Goal: Information Seeking & Learning: Learn about a topic

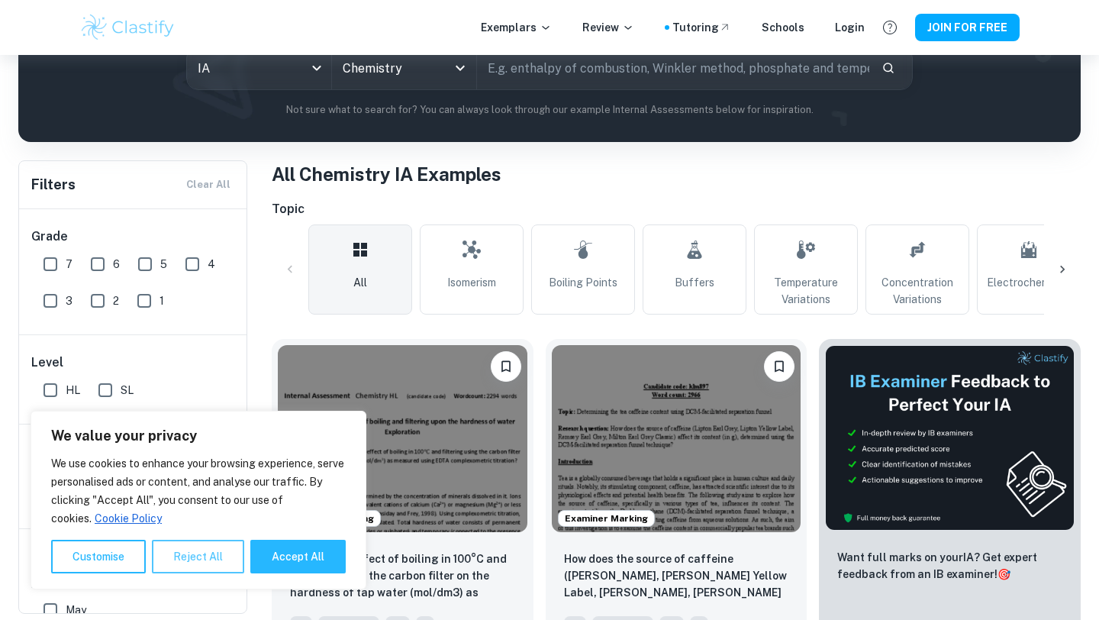
scroll to position [201, 0]
click at [204, 565] on button "Reject All" at bounding box center [198, 556] width 92 height 34
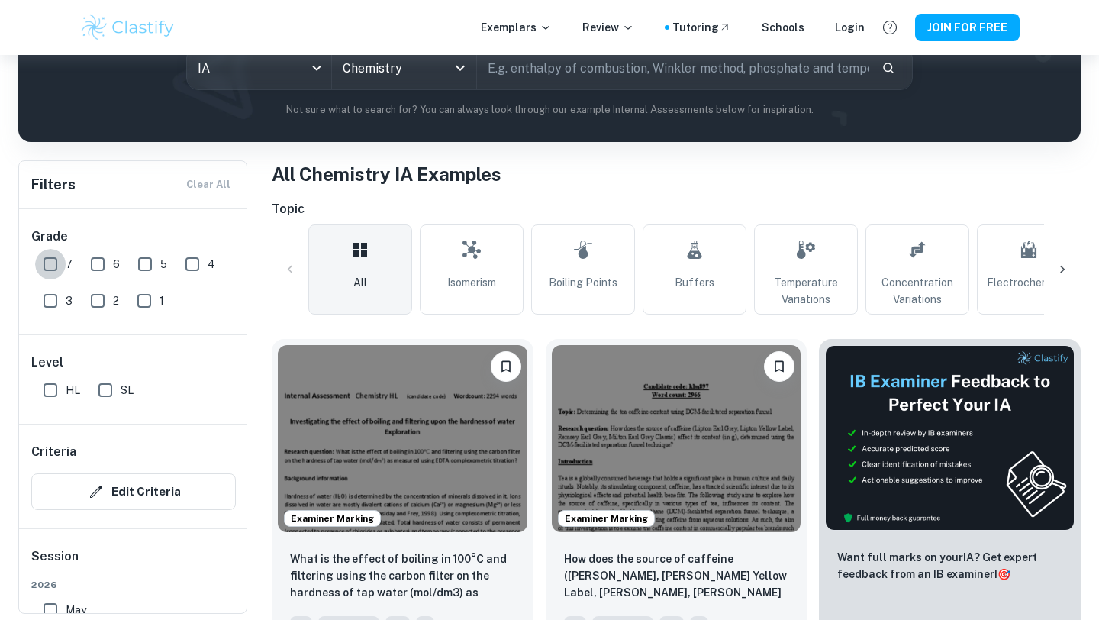
click at [54, 268] on input "7" at bounding box center [50, 264] width 31 height 31
checkbox input "true"
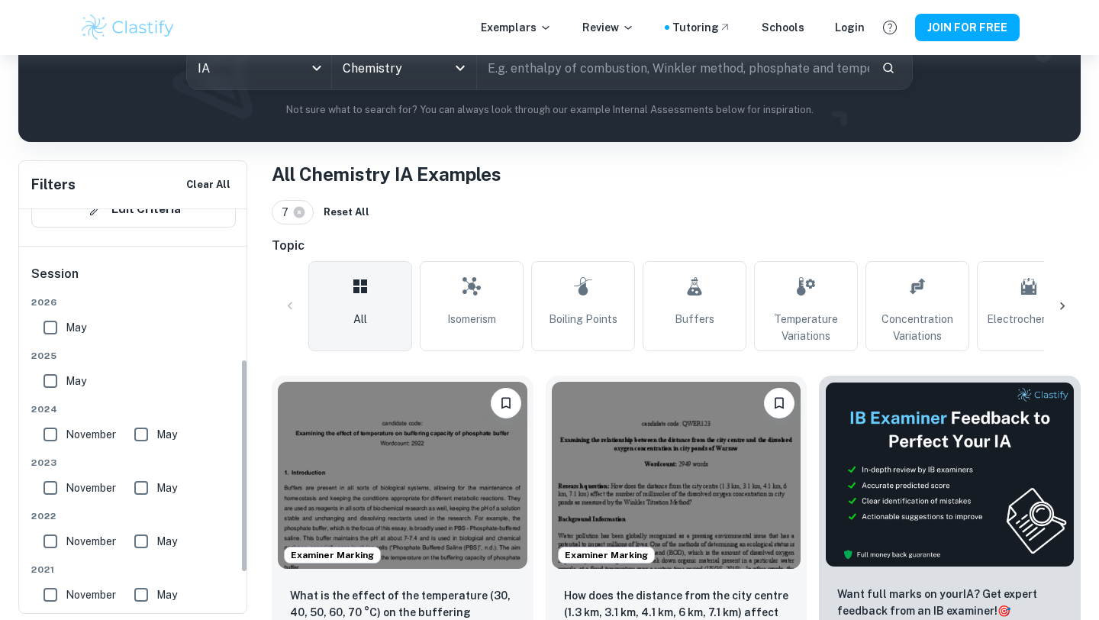
scroll to position [340, 0]
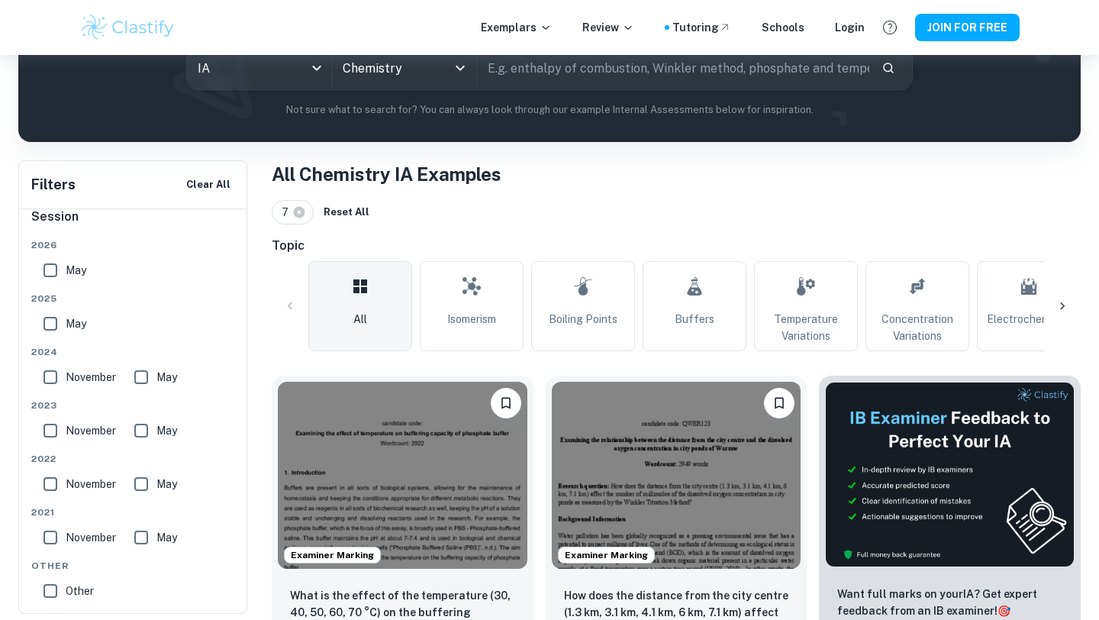
click at [52, 480] on input "November" at bounding box center [50, 483] width 31 height 31
checkbox input "true"
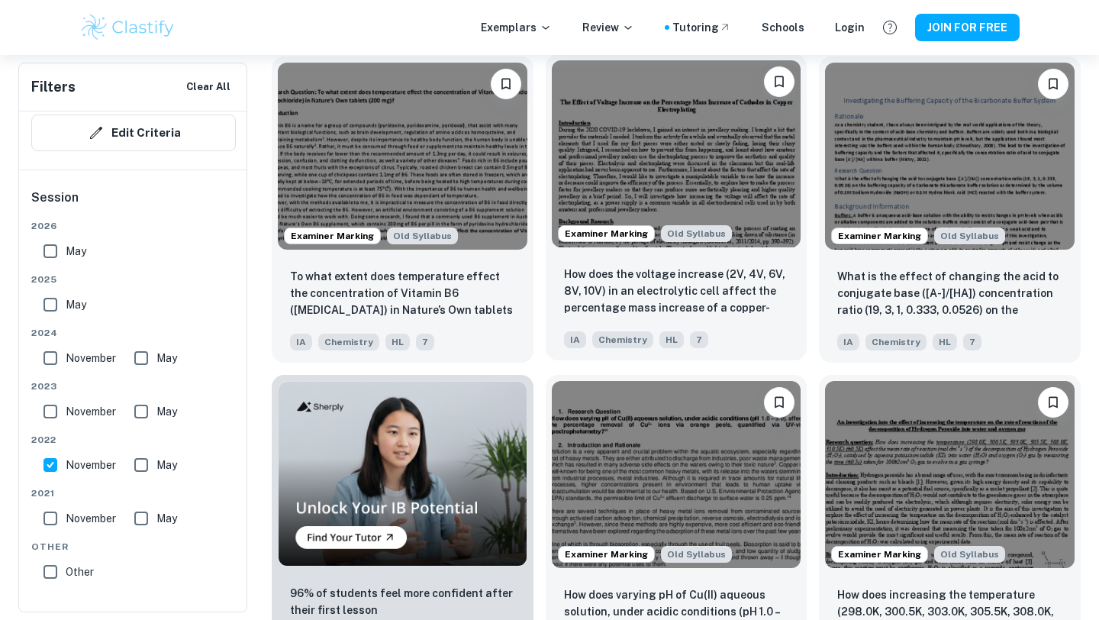
scroll to position [1106, 0]
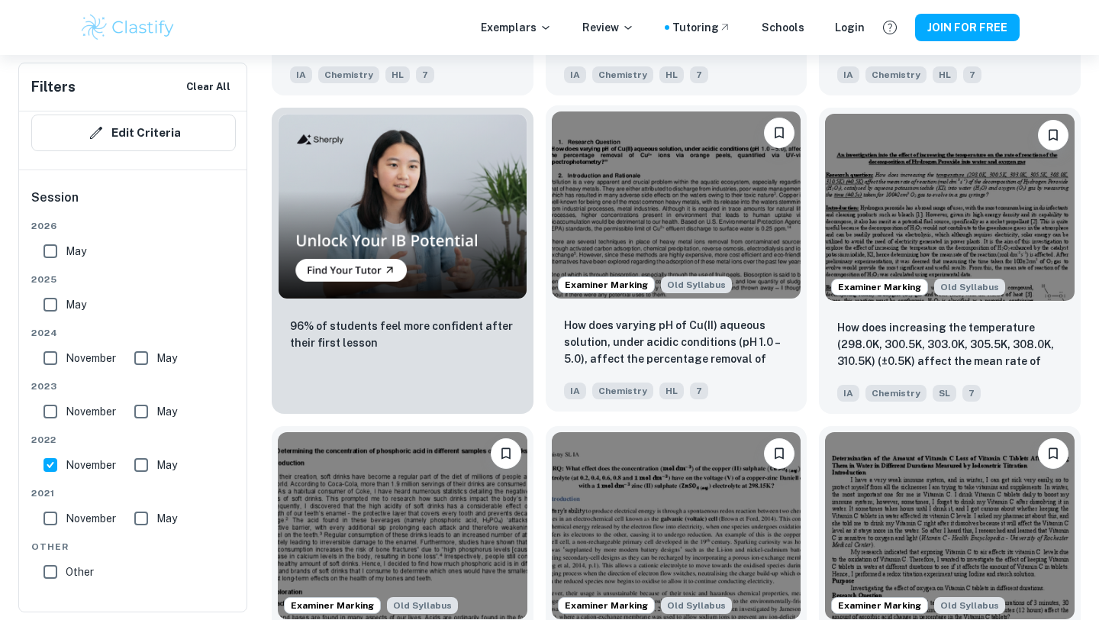
click at [710, 222] on img at bounding box center [676, 204] width 249 height 187
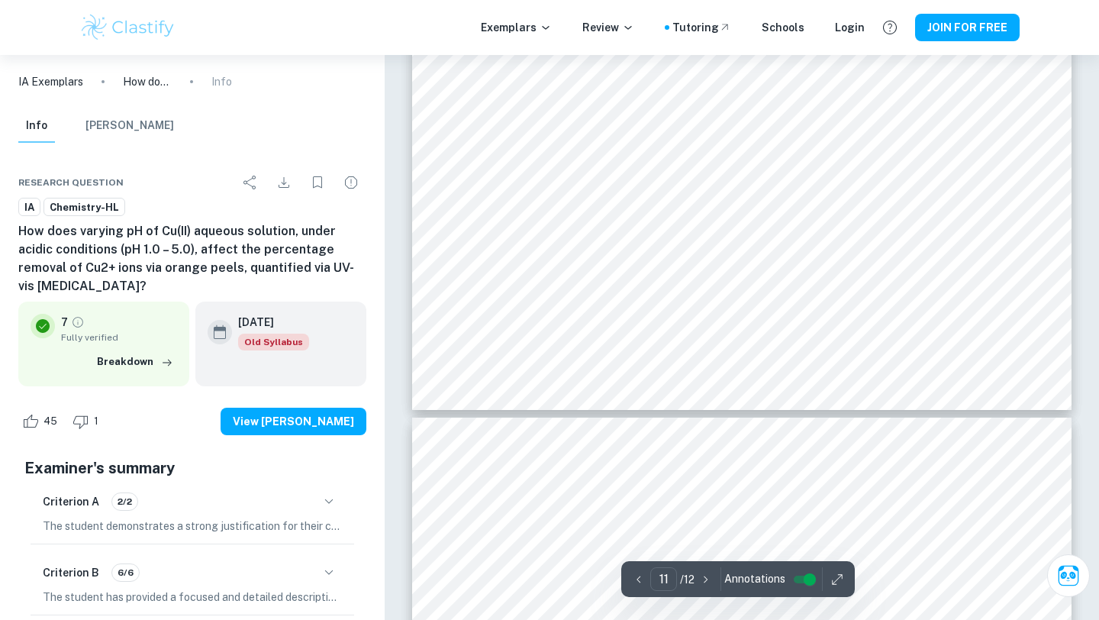
type input "12"
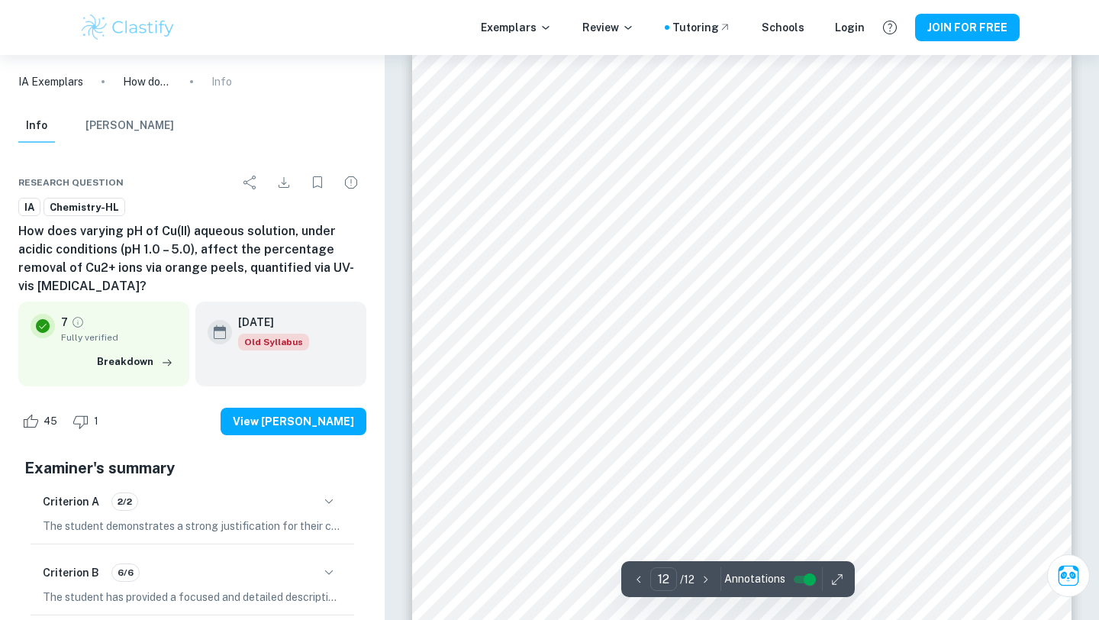
scroll to position [10705, 0]
